Goal: Transaction & Acquisition: Purchase product/service

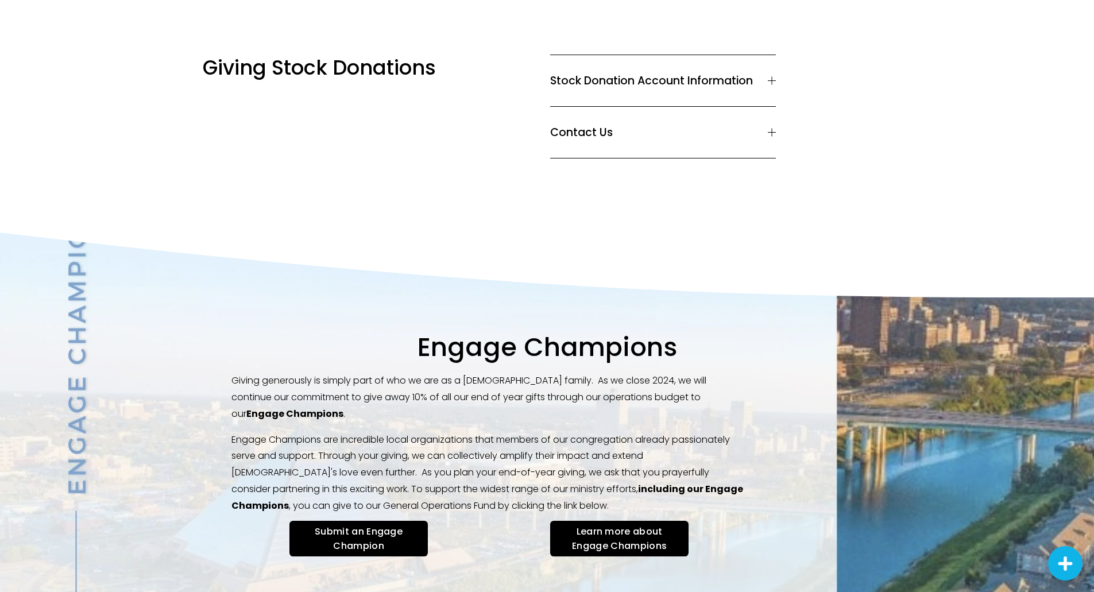
scroll to position [1206, 0]
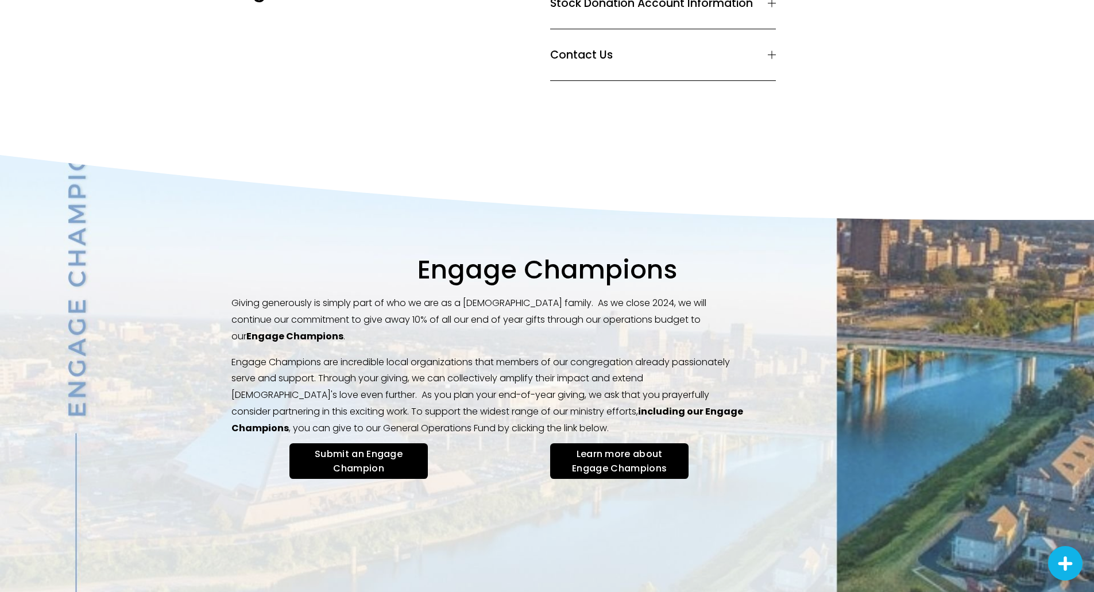
click at [616, 443] on link "Learn more about Engage Champions" at bounding box center [619, 461] width 138 height 36
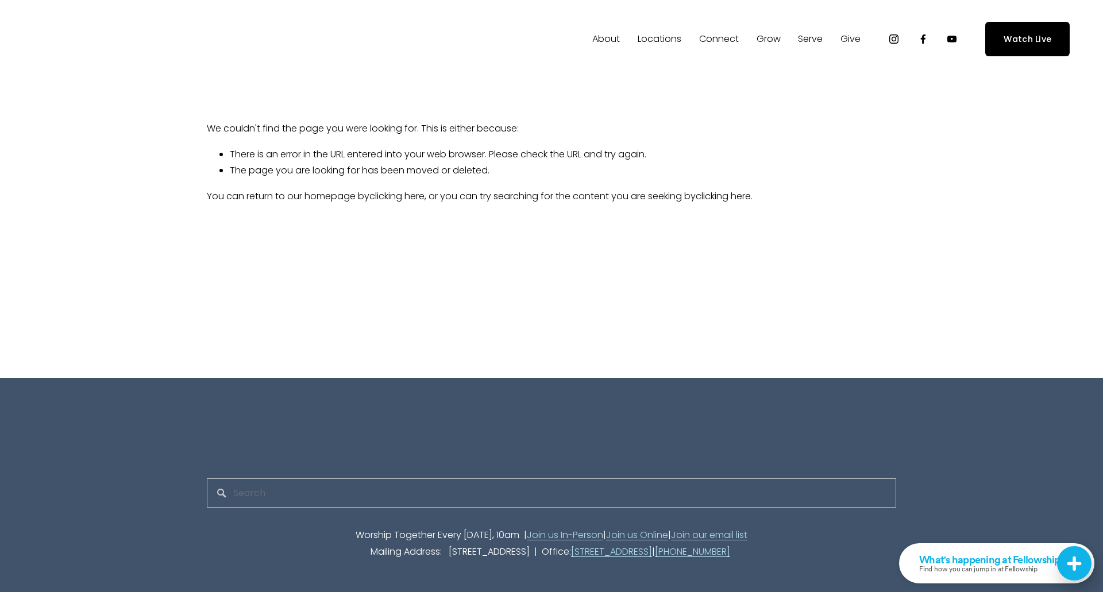
click at [851, 38] on span "Give" at bounding box center [850, 39] width 20 height 17
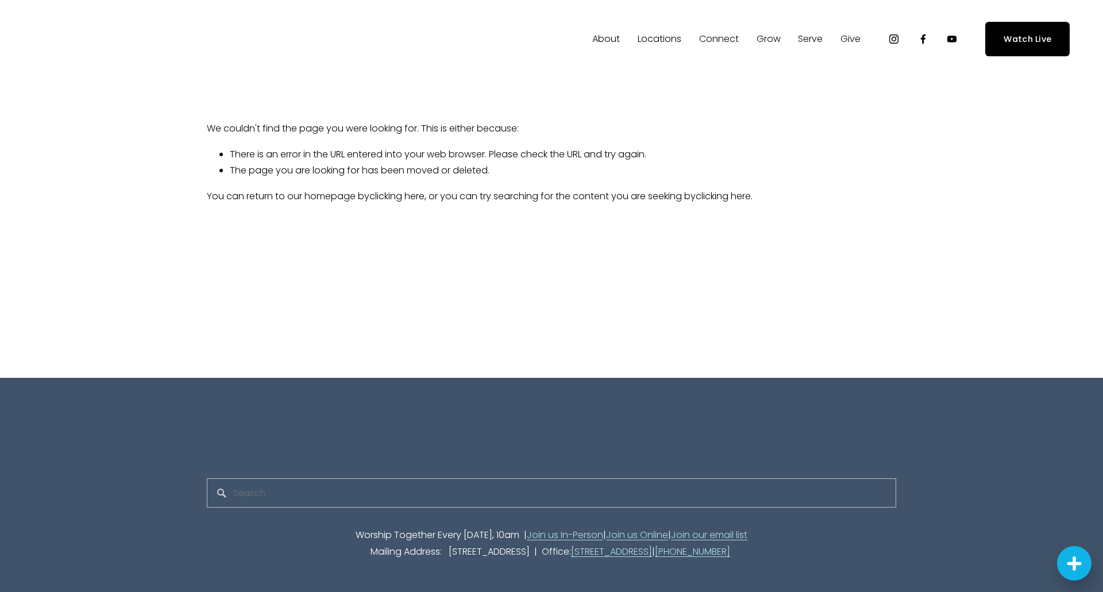
click at [851, 39] on span "Give" at bounding box center [850, 39] width 20 height 17
click at [0, 0] on span "Give" at bounding box center [0, 0] width 0 height 0
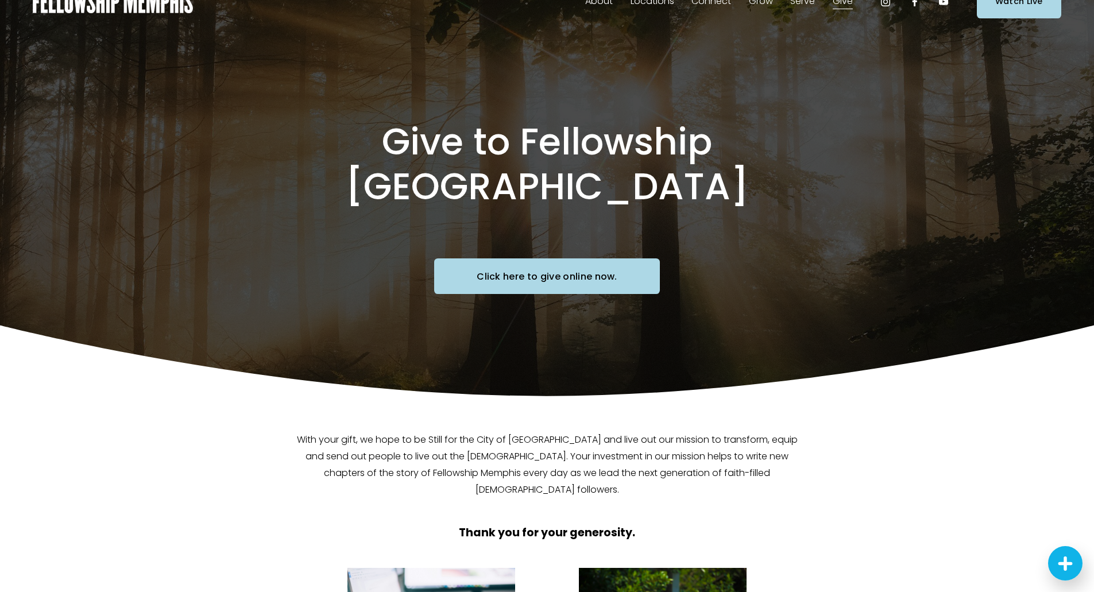
scroll to position [57, 0]
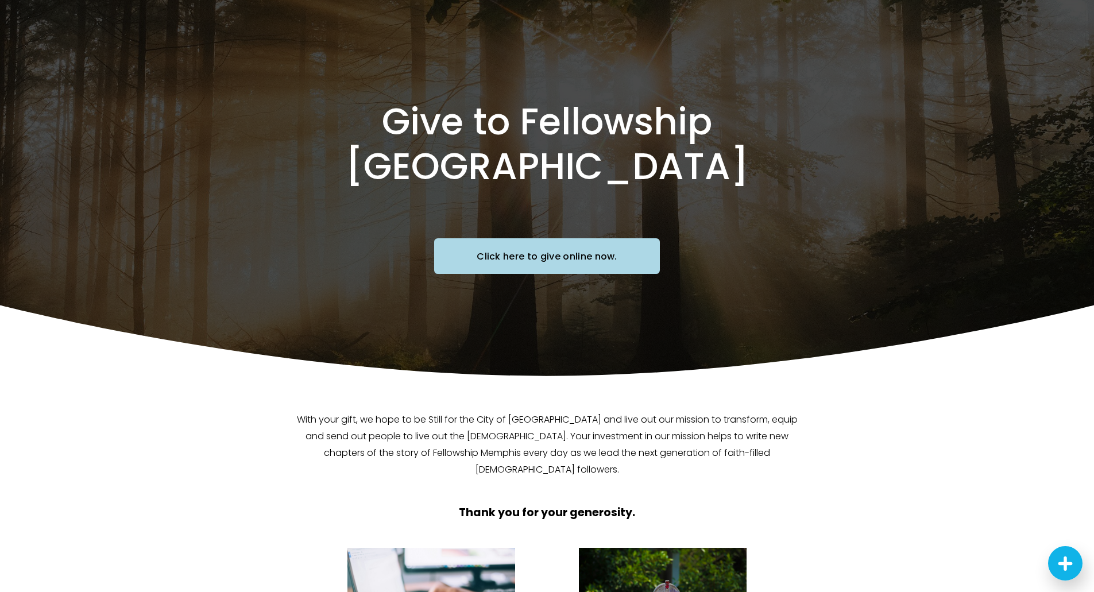
click at [568, 238] on link "Click here to give online now." at bounding box center [547, 256] width 226 height 36
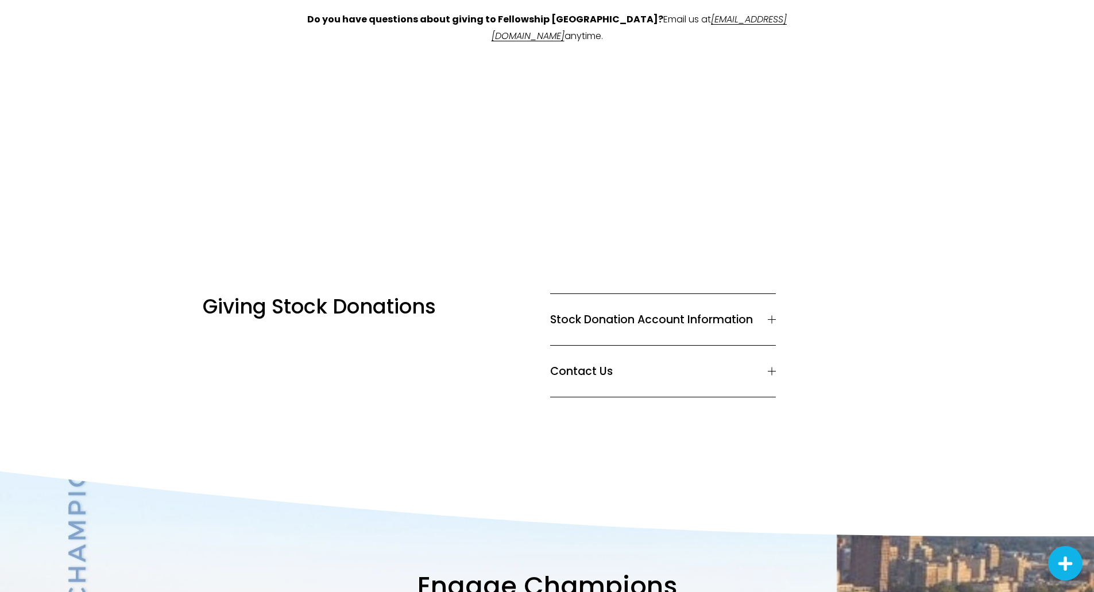
scroll to position [919, 0]
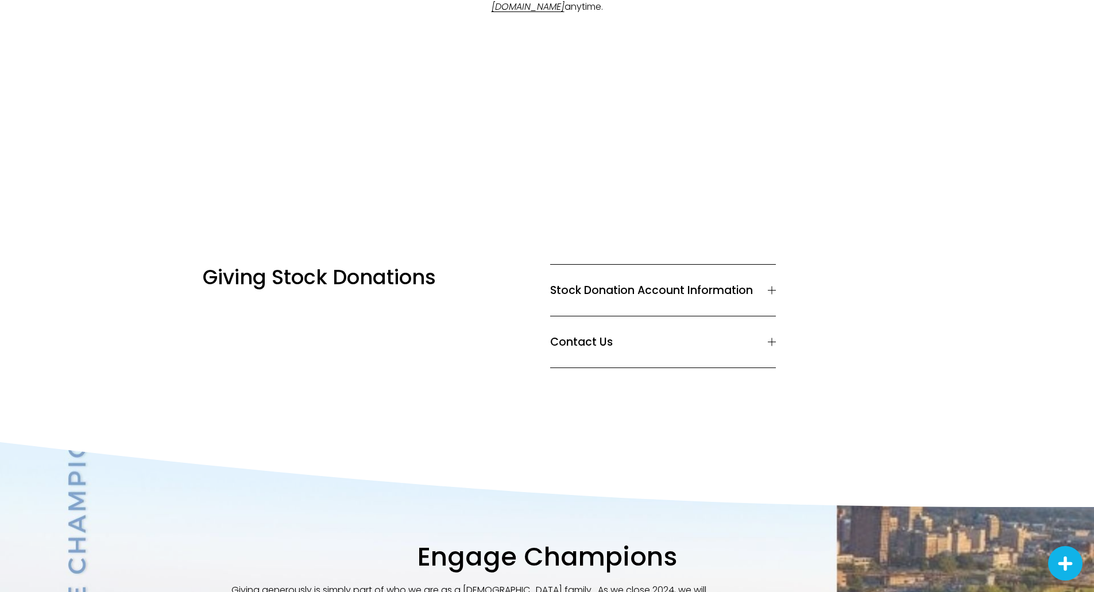
click at [721, 282] on span "Stock Donation Account Information" at bounding box center [659, 290] width 218 height 17
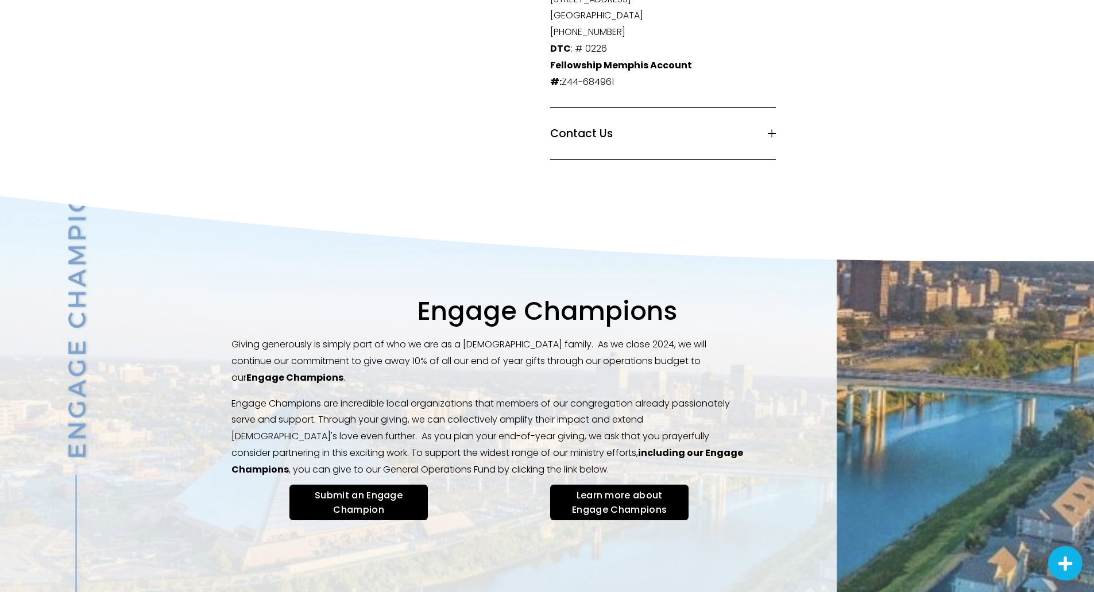
scroll to position [1264, 0]
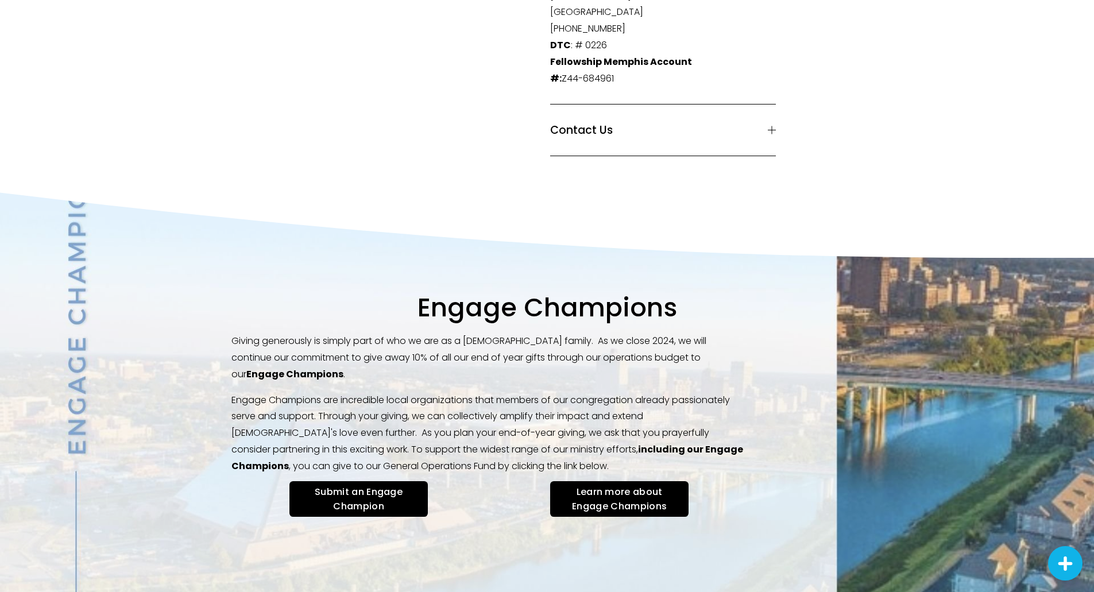
click at [606, 481] on link "Learn more about Engage Champions" at bounding box center [619, 499] width 138 height 36
click at [379, 481] on link "Submit an Engage Champion" at bounding box center [358, 499] width 138 height 36
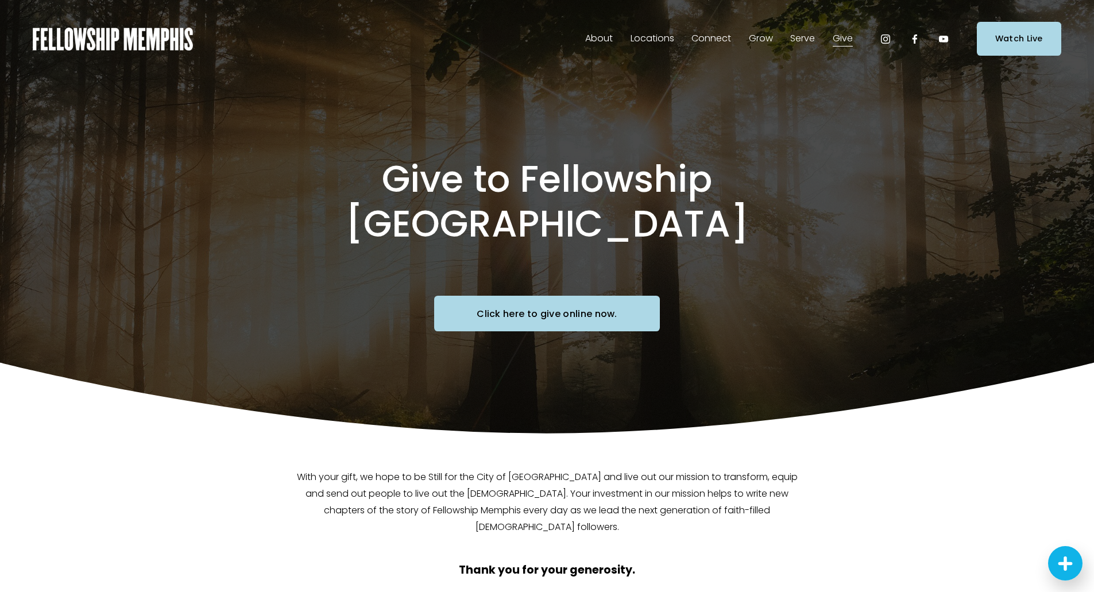
click at [0, 0] on span "Men" at bounding box center [0, 0] width 0 height 0
